Goal: Use online tool/utility: Utilize a website feature to perform a specific function

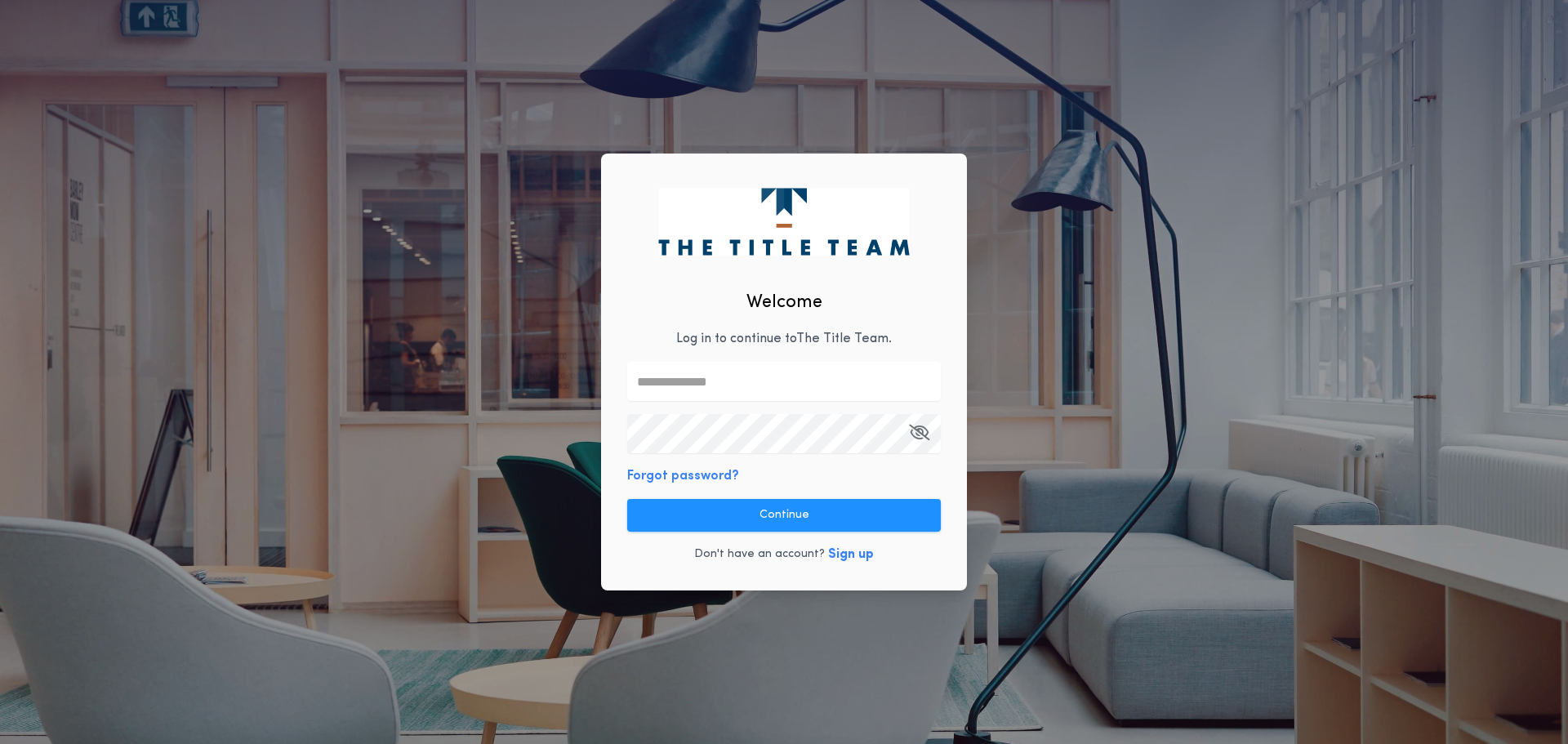
click at [714, 381] on input "text" at bounding box center [784, 381] width 313 height 39
type input "**********"
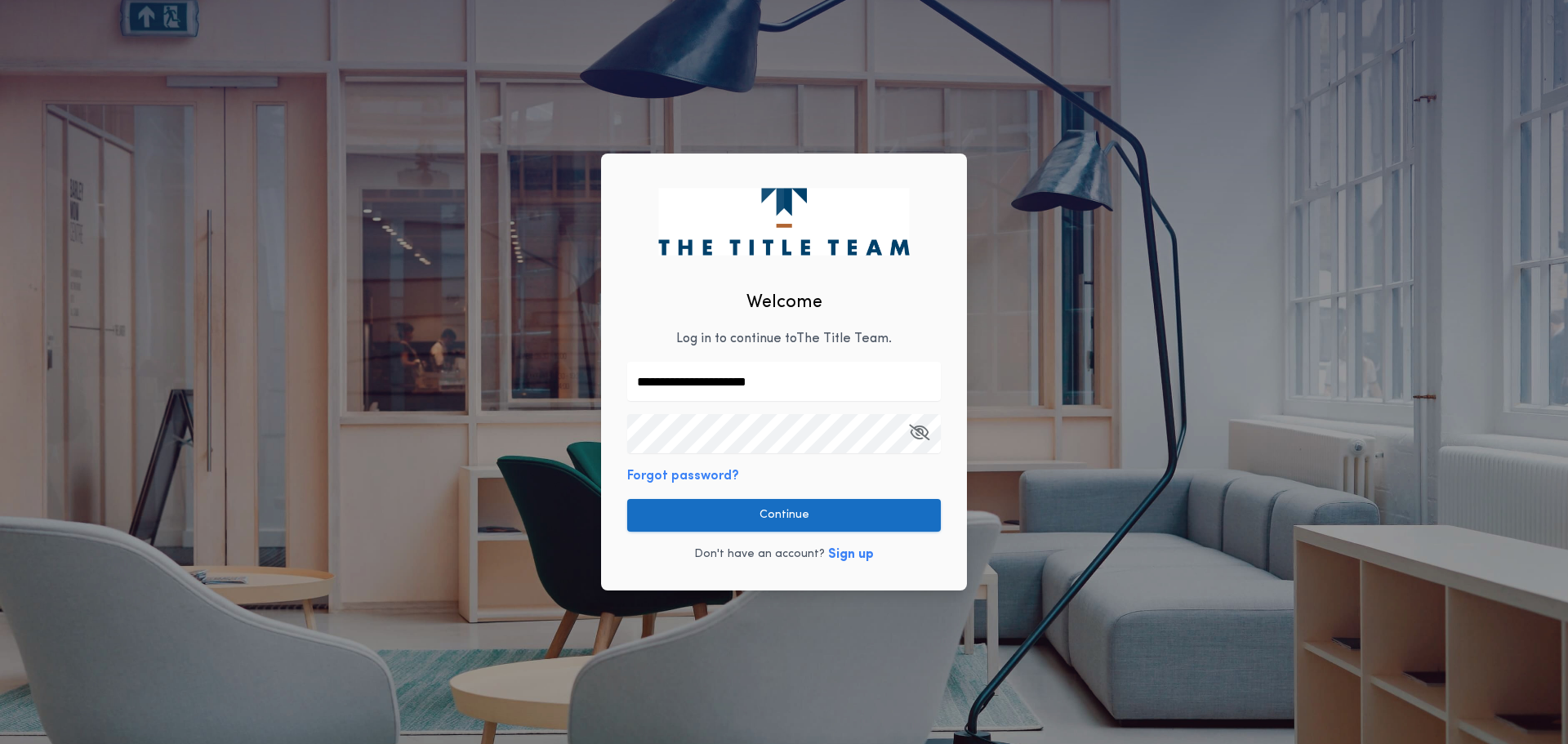
click at [728, 513] on button "Continue" at bounding box center [784, 515] width 313 height 32
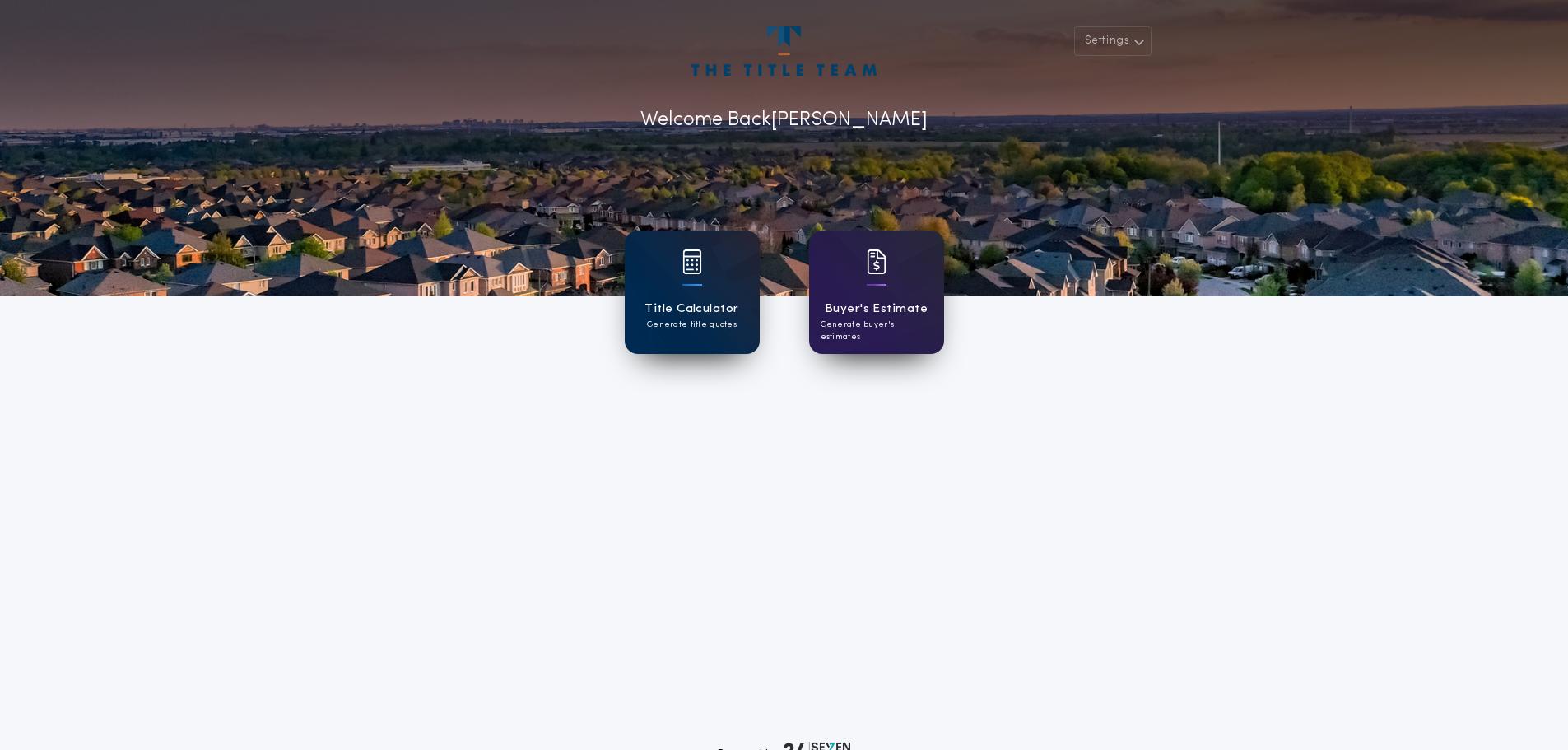
click at [705, 308] on h1 "Title Calculator" at bounding box center [691, 309] width 94 height 19
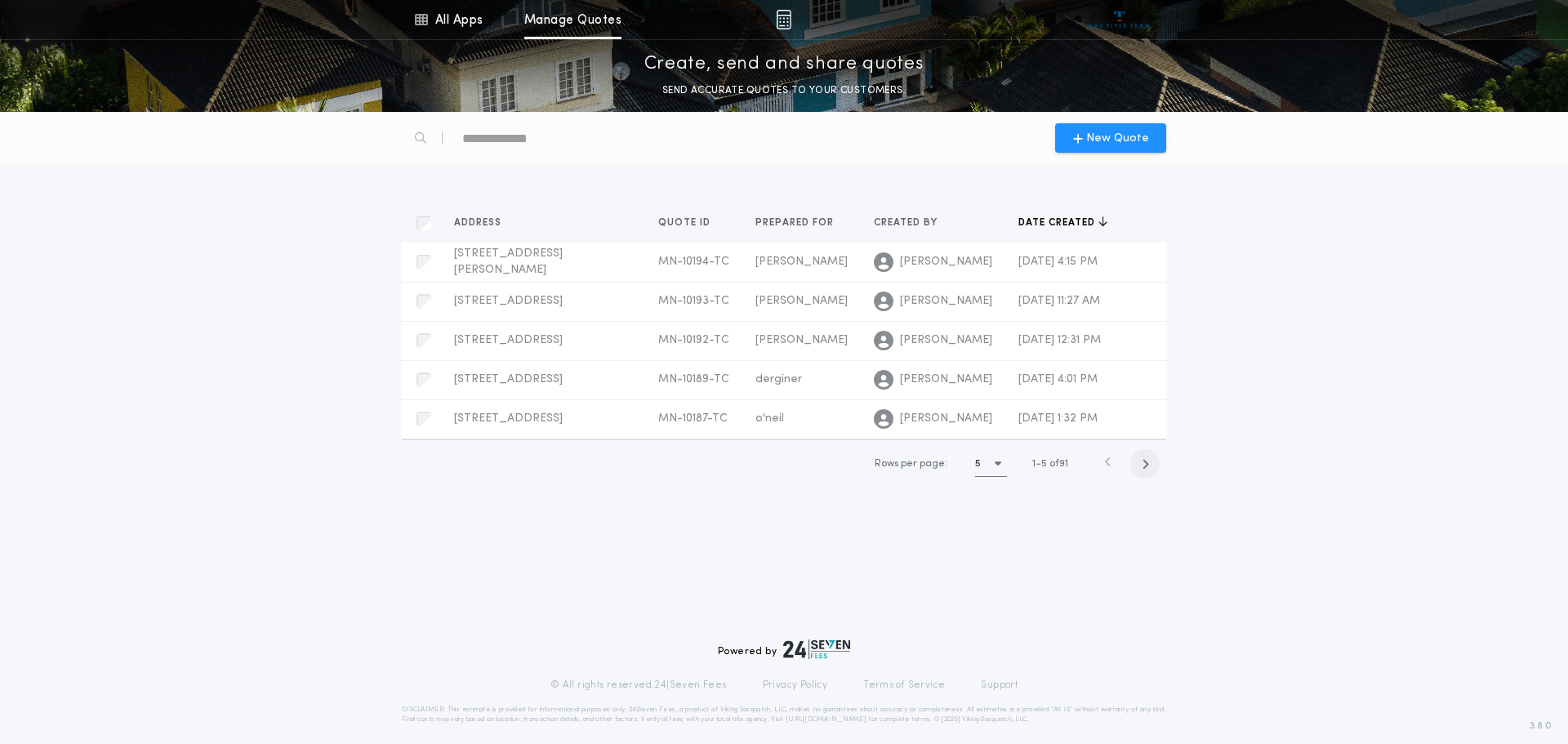
click at [1149, 462] on span "button" at bounding box center [1145, 464] width 30 height 30
click at [1149, 461] on span "button" at bounding box center [1145, 467] width 30 height 30
click at [1149, 461] on icon "button" at bounding box center [1148, 466] width 7 height 12
click at [1149, 461] on icon "button" at bounding box center [1148, 464] width 7 height 12
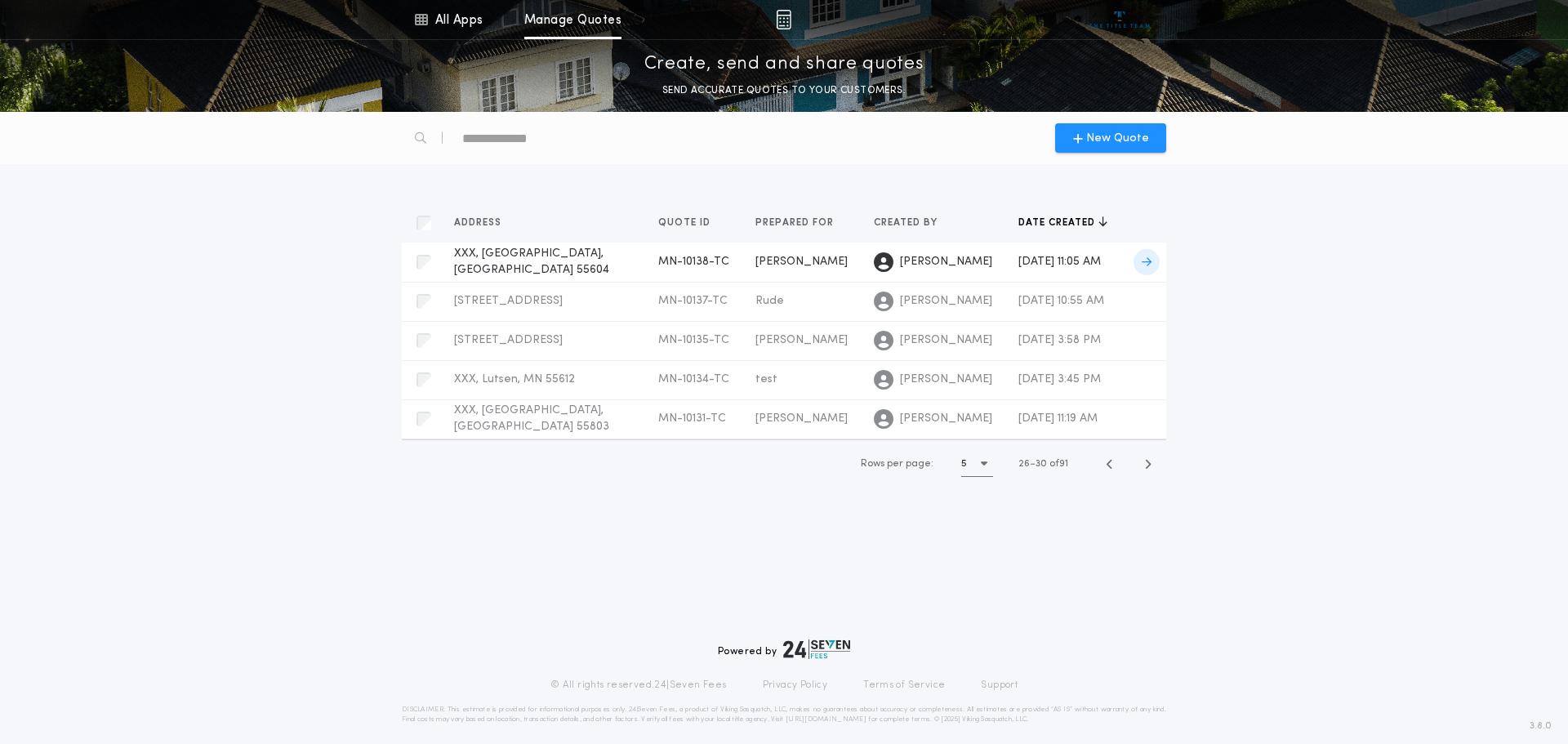
click at [569, 256] on span "XXX, [GEOGRAPHIC_DATA], [GEOGRAPHIC_DATA] 55604" at bounding box center [531, 262] width 155 height 29
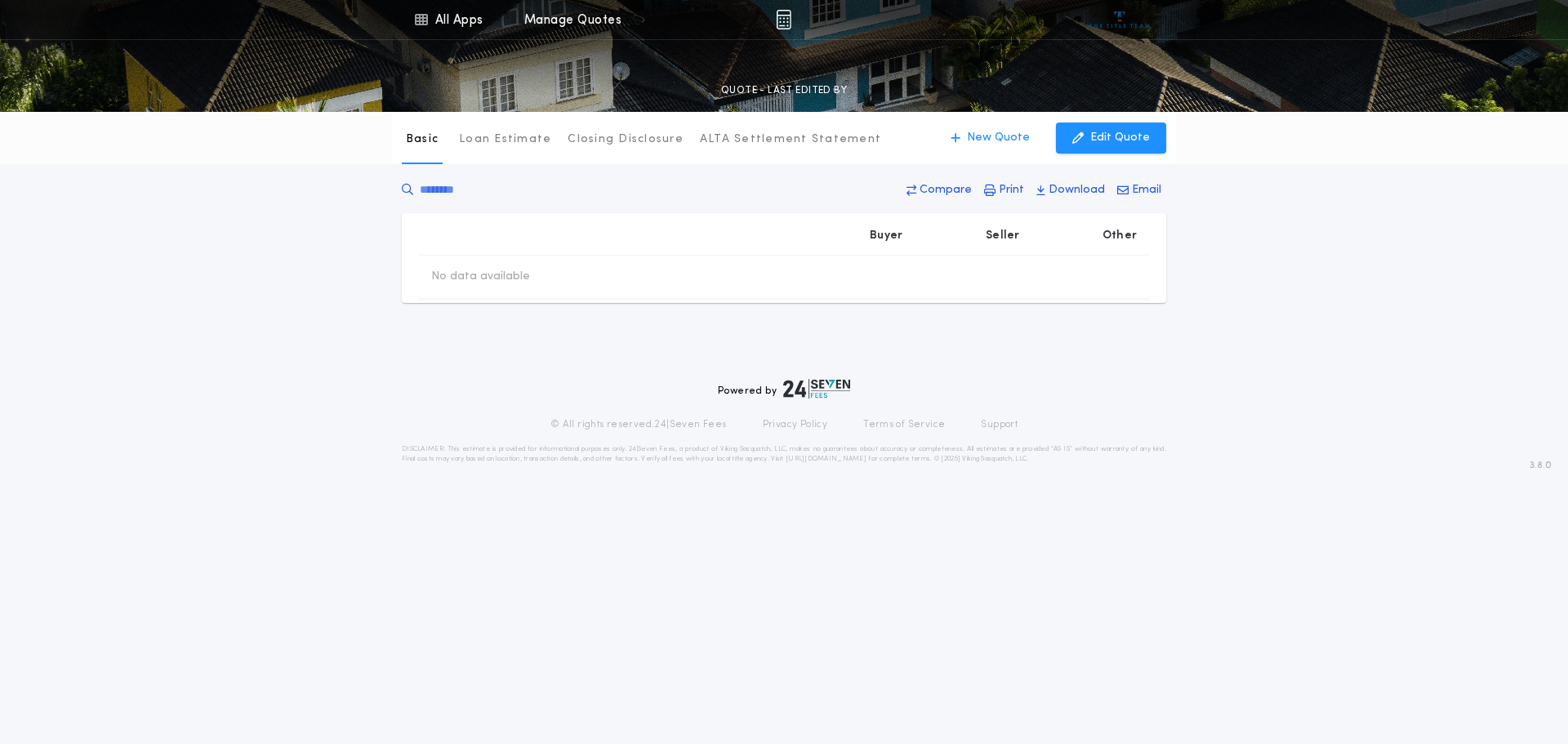
type input "********"
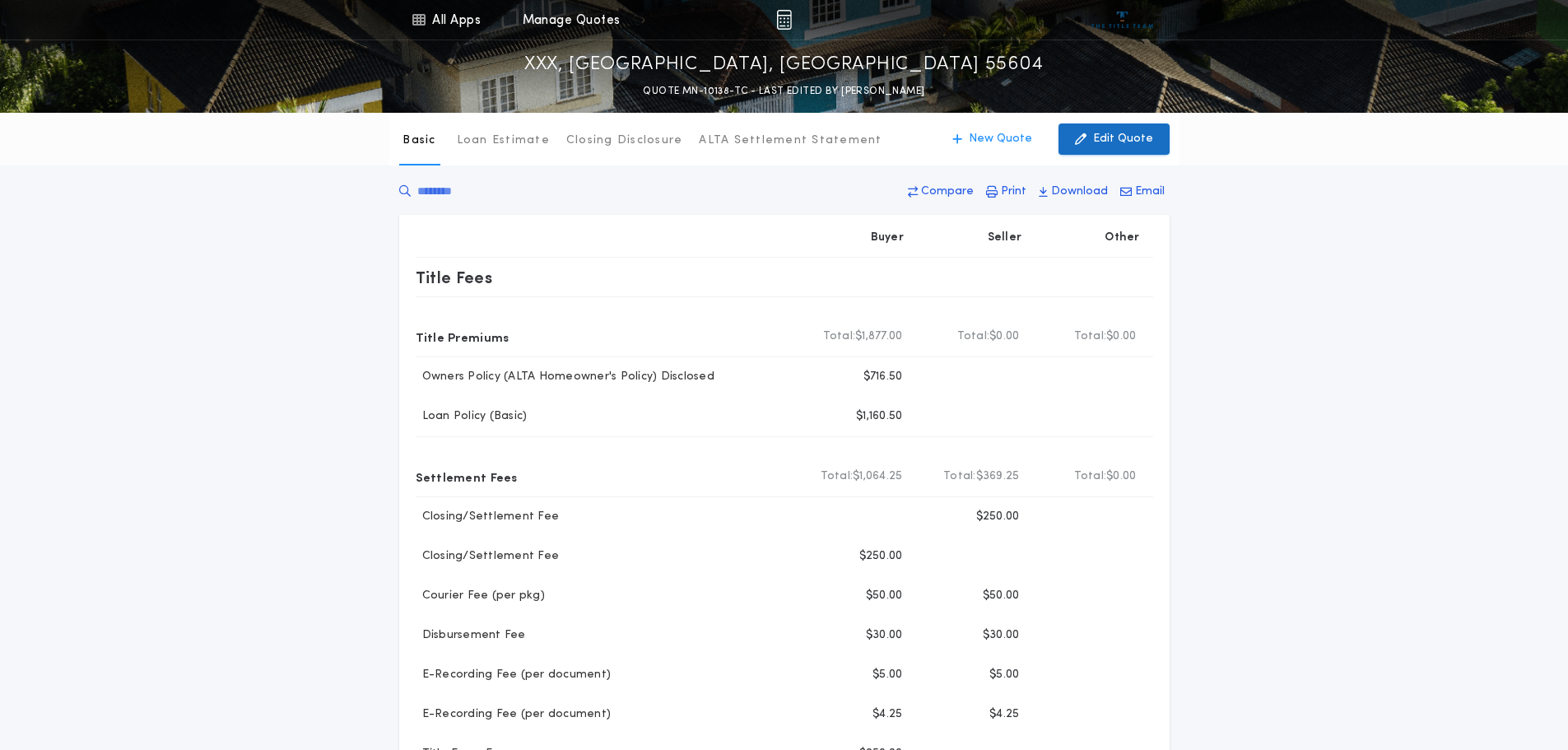
click at [1100, 136] on p "Edit Quote" at bounding box center [1123, 139] width 60 height 17
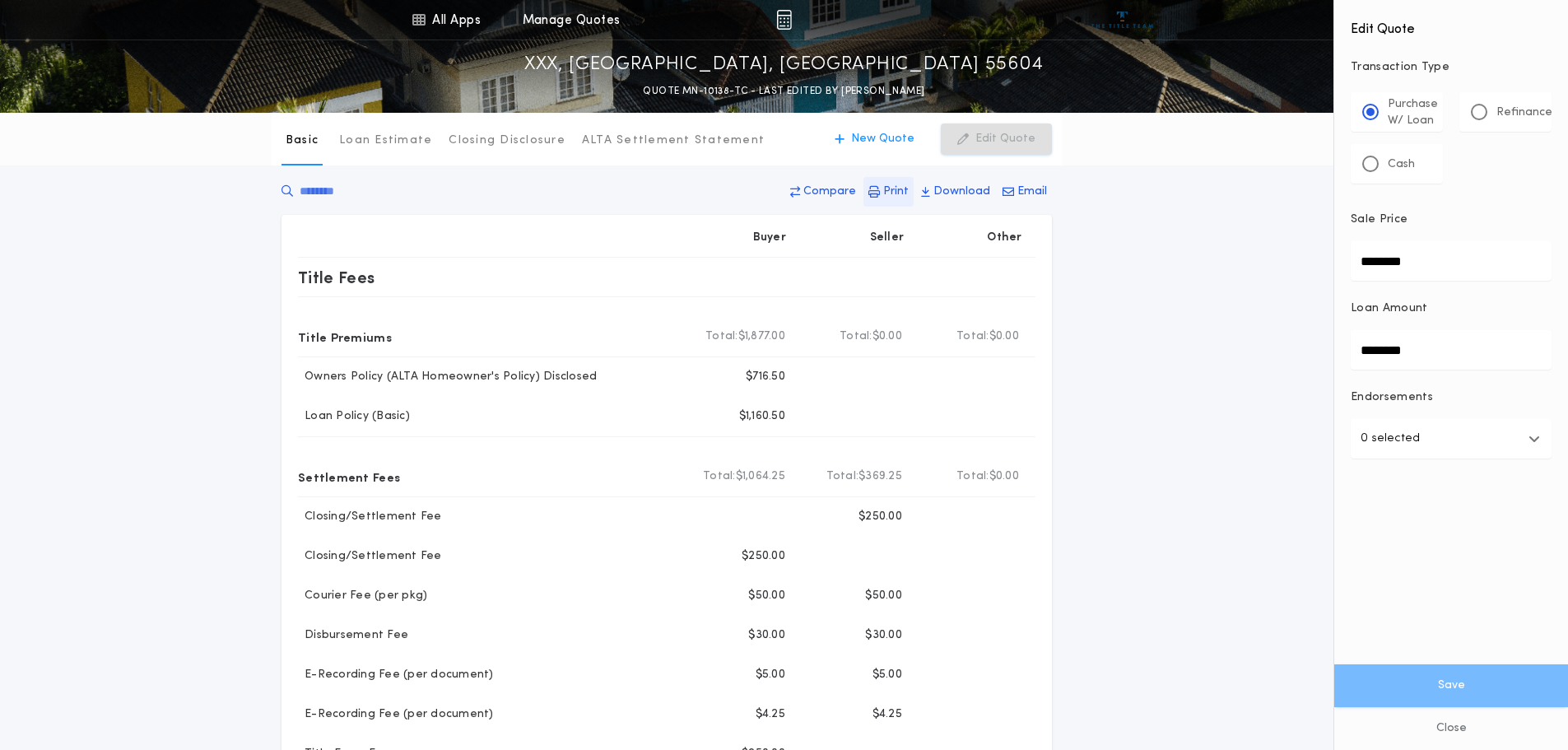
click at [891, 186] on p "Print" at bounding box center [896, 192] width 25 height 17
click at [899, 201] on button "Print" at bounding box center [889, 192] width 50 height 30
